Goal: Task Accomplishment & Management: Use online tool/utility

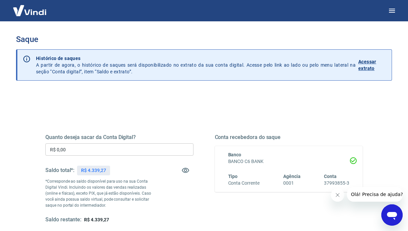
click at [95, 168] on p "R$ 4.339,27" at bounding box center [93, 170] width 25 height 7
copy p "4.339,27"
click at [95, 147] on input "R$ 0,00" at bounding box center [119, 149] width 148 height 12
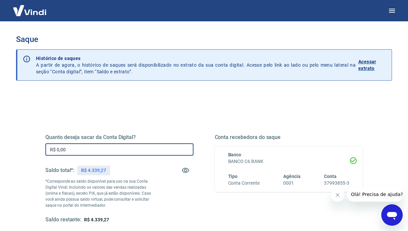
click at [95, 147] on input "R$ 0,00" at bounding box center [119, 149] width 148 height 12
paste input "4.339,27"
type input "R$ 4.339,27"
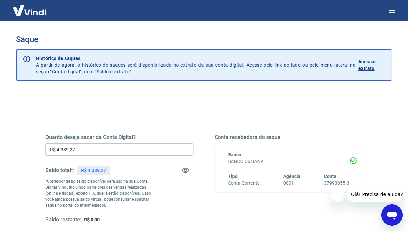
click at [166, 196] on div "Quanto deseja sacar da Conta Digital? R$ 4.339,27 ​ Saldo total*: R$ 4.339,27 *…" at bounding box center [119, 178] width 148 height 89
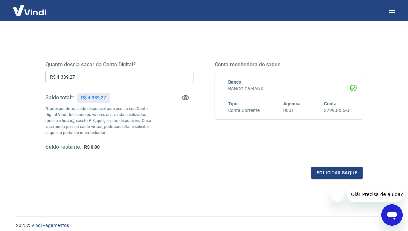
scroll to position [74, 0]
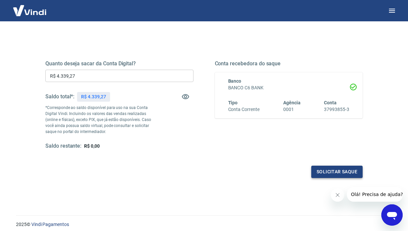
click at [343, 171] on button "Solicitar saque" at bounding box center [336, 172] width 51 height 12
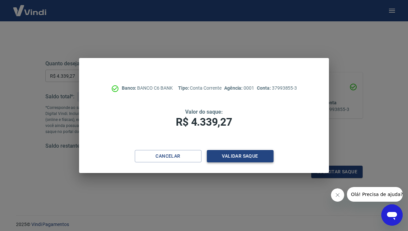
click at [241, 159] on button "Validar saque" at bounding box center [240, 156] width 67 height 12
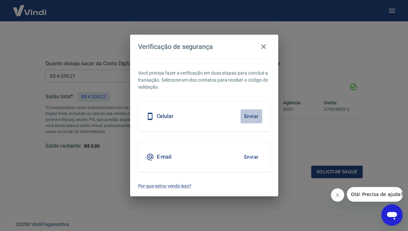
click at [258, 117] on button "Enviar" at bounding box center [252, 116] width 22 height 14
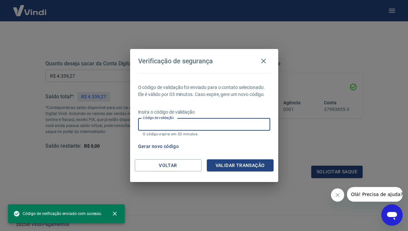
click at [248, 118] on input "Código de validação" at bounding box center [204, 124] width 132 height 12
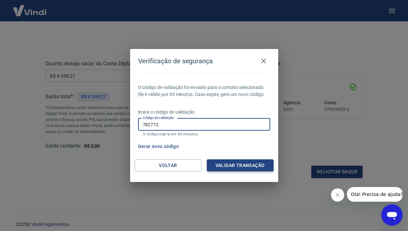
type input "782772"
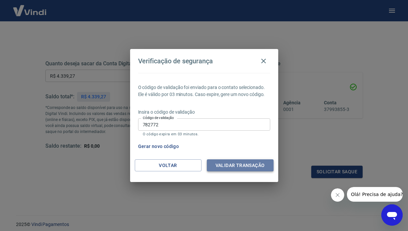
click at [264, 164] on button "Validar transação" at bounding box center [240, 165] width 67 height 12
